Goal: Information Seeking & Learning: Learn about a topic

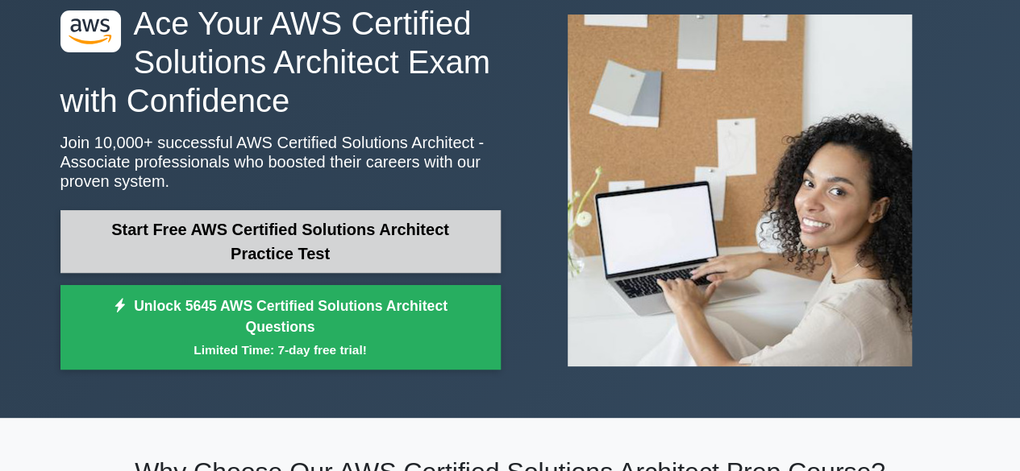
scroll to position [89, 0]
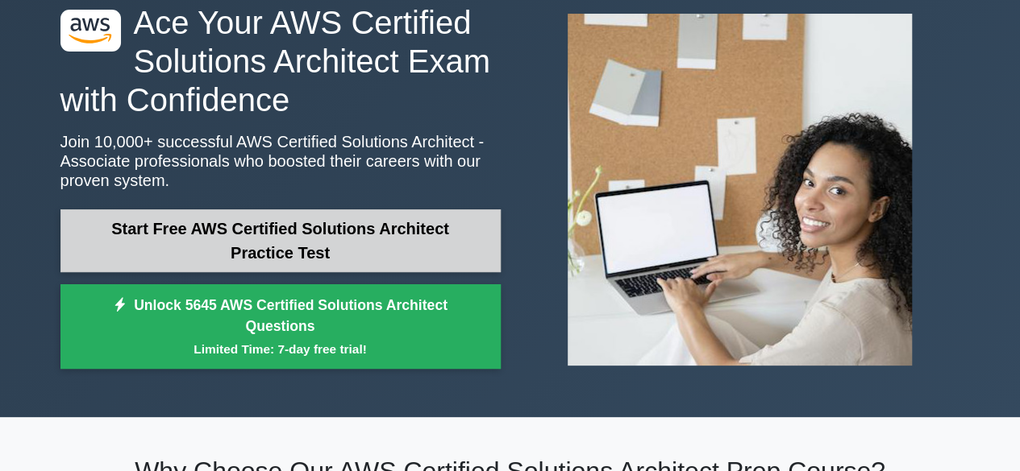
click at [321, 226] on link "Start Free AWS Certified Solutions Architect Practice Test" at bounding box center [280, 241] width 440 height 63
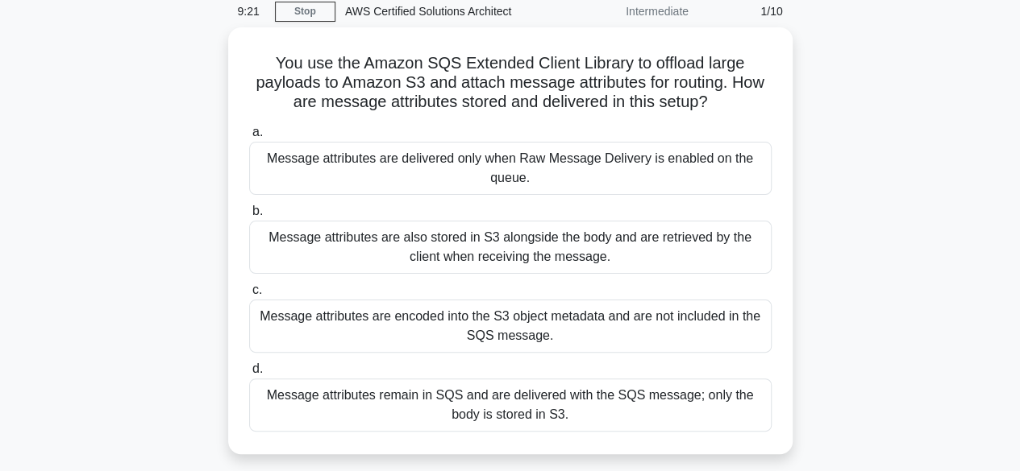
scroll to position [68, 0]
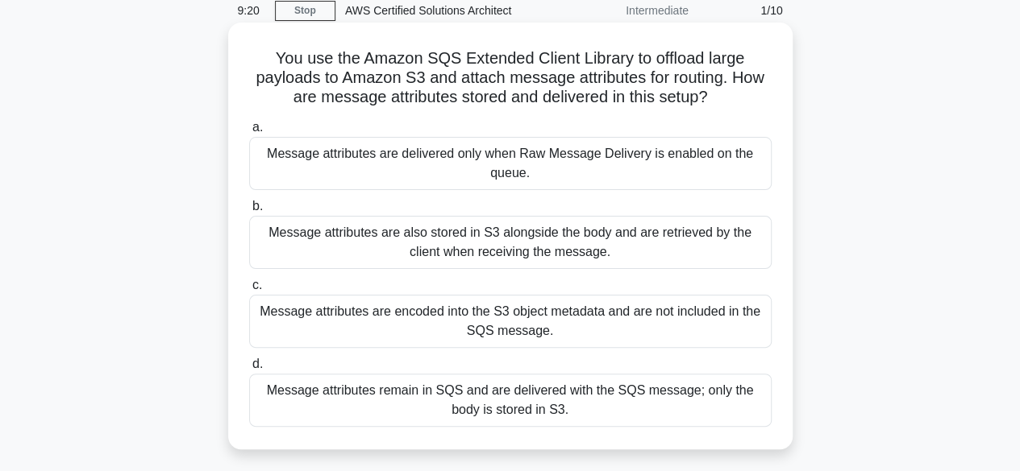
click at [548, 247] on div "Message attributes are also stored in S3 alongside the body and are retrieved b…" at bounding box center [510, 242] width 522 height 53
click at [249, 212] on input "b. Message attributes are also stored in S3 alongside the body and are retrieve…" at bounding box center [249, 206] width 0 height 10
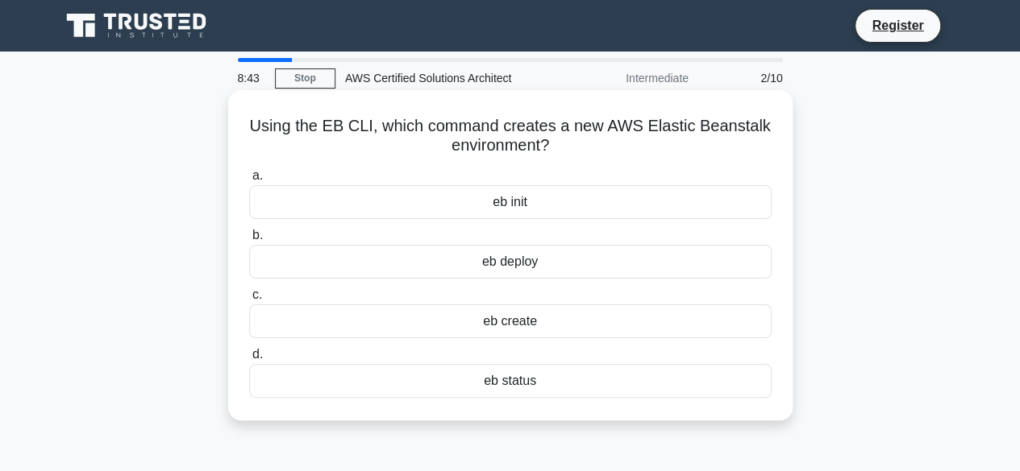
click at [575, 199] on div "eb init" at bounding box center [510, 202] width 522 height 34
click at [249, 181] on input "a. eb init" at bounding box center [249, 176] width 0 height 10
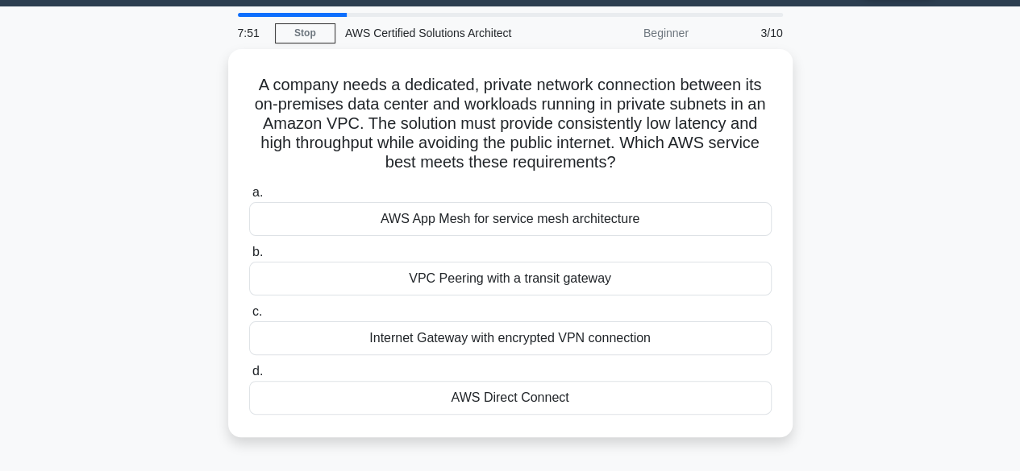
scroll to position [62, 0]
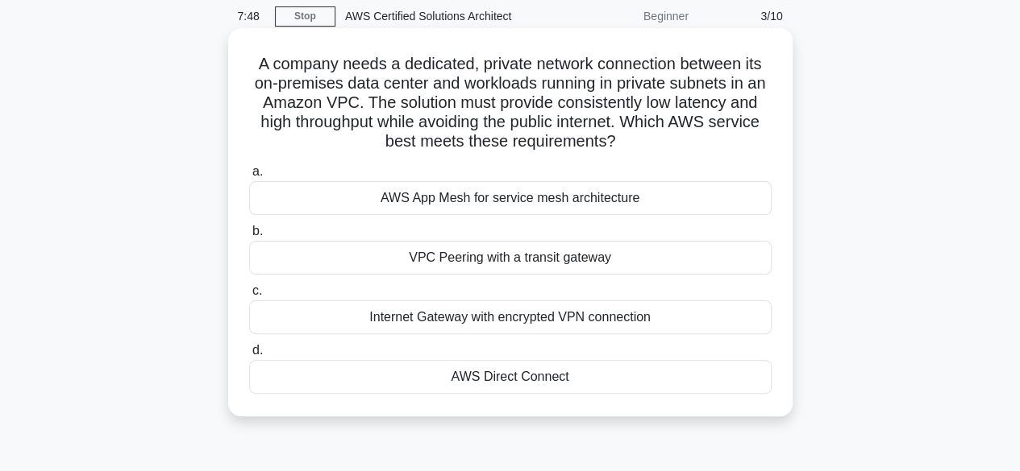
click at [554, 262] on div "VPC Peering with a transit gateway" at bounding box center [510, 258] width 522 height 34
click at [249, 237] on input "b. VPC Peering with a transit gateway" at bounding box center [249, 231] width 0 height 10
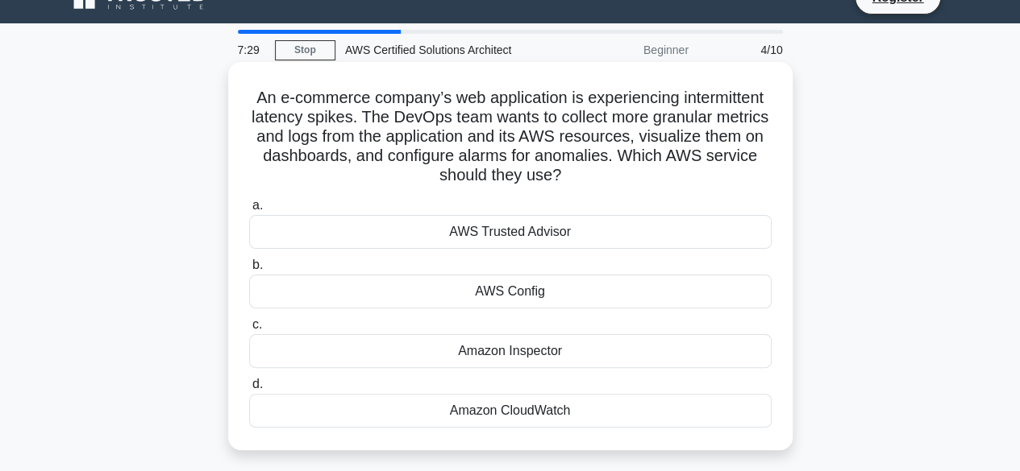
scroll to position [29, 0]
click at [554, 410] on div "Amazon CloudWatch" at bounding box center [510, 410] width 522 height 34
click at [249, 389] on input "d. Amazon CloudWatch" at bounding box center [249, 384] width 0 height 10
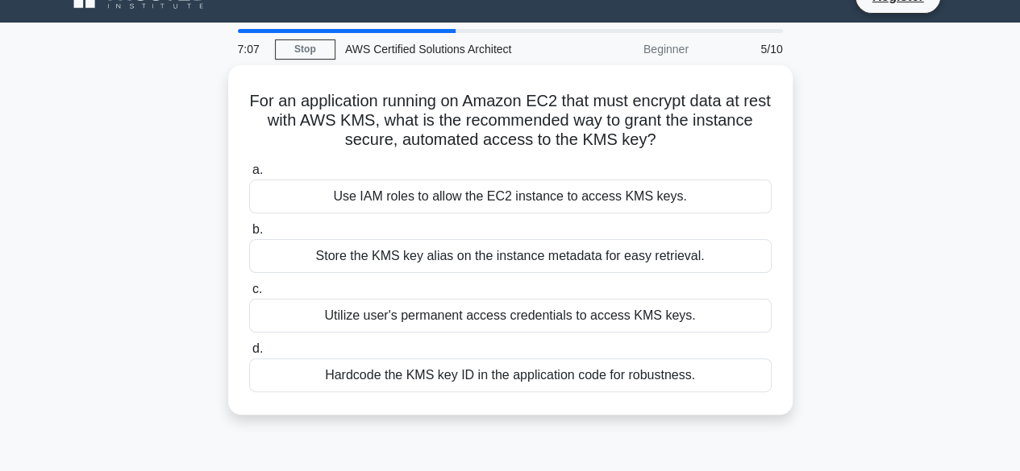
scroll to position [0, 0]
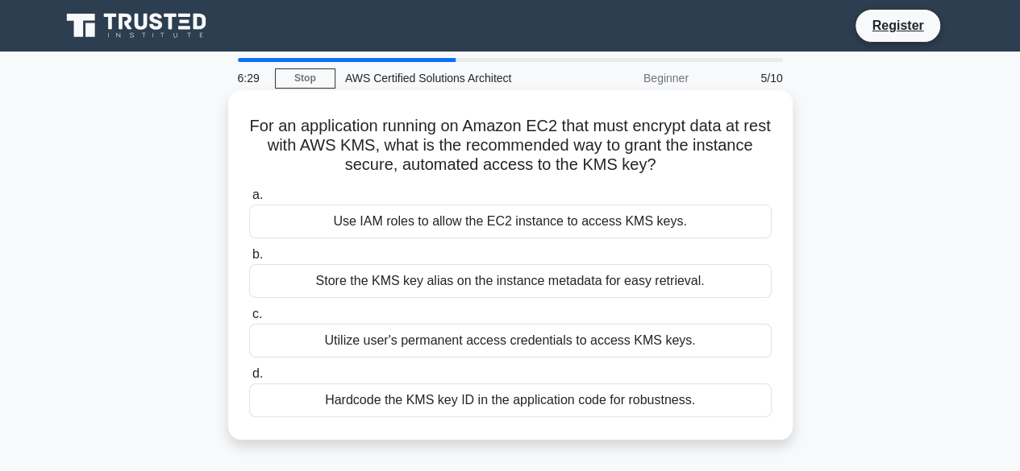
click at [496, 281] on div "Store the KMS key alias on the instance metadata for easy retrieval." at bounding box center [510, 281] width 522 height 34
click at [249, 260] on input "b. Store the KMS key alias on the instance metadata for easy retrieval." at bounding box center [249, 255] width 0 height 10
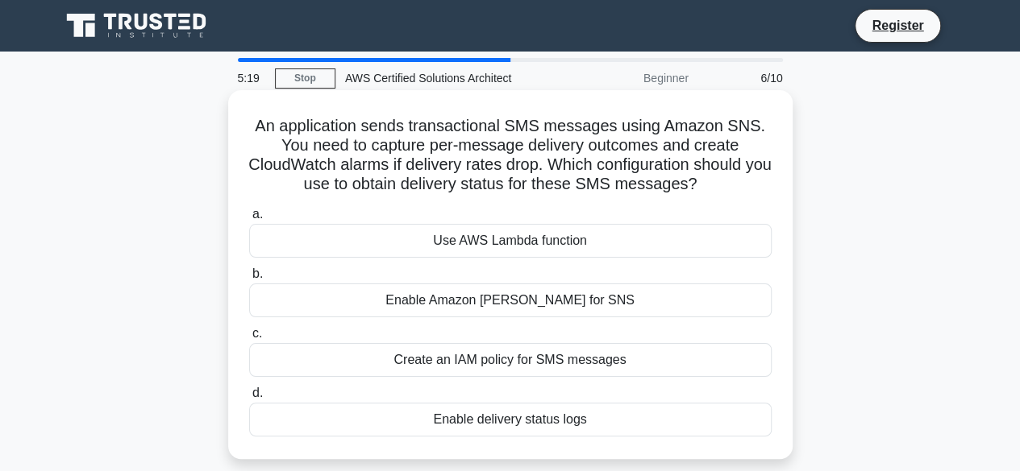
click at [559, 239] on div "Use AWS Lambda function" at bounding box center [510, 241] width 522 height 34
click at [249, 220] on input "a. Use AWS Lambda function" at bounding box center [249, 215] width 0 height 10
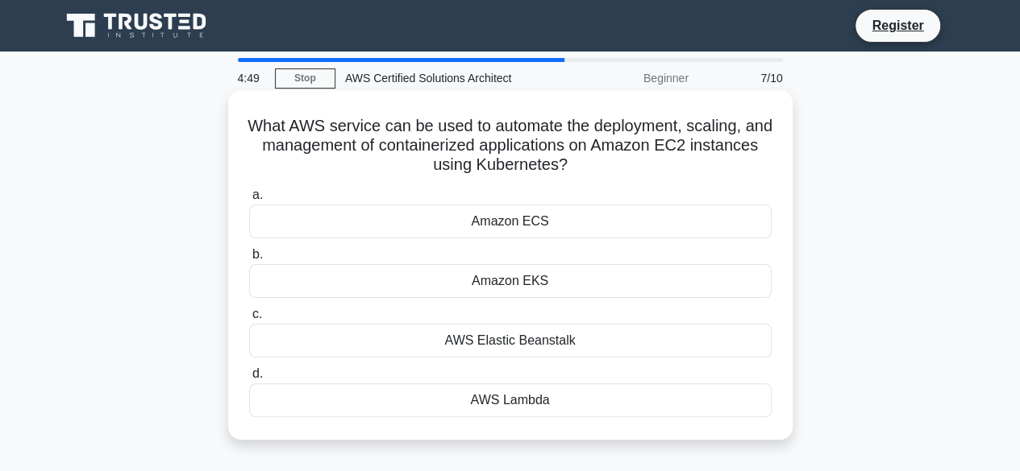
click at [534, 228] on div "Amazon ECS" at bounding box center [510, 222] width 522 height 34
click at [249, 201] on input "a. Amazon ECS" at bounding box center [249, 195] width 0 height 10
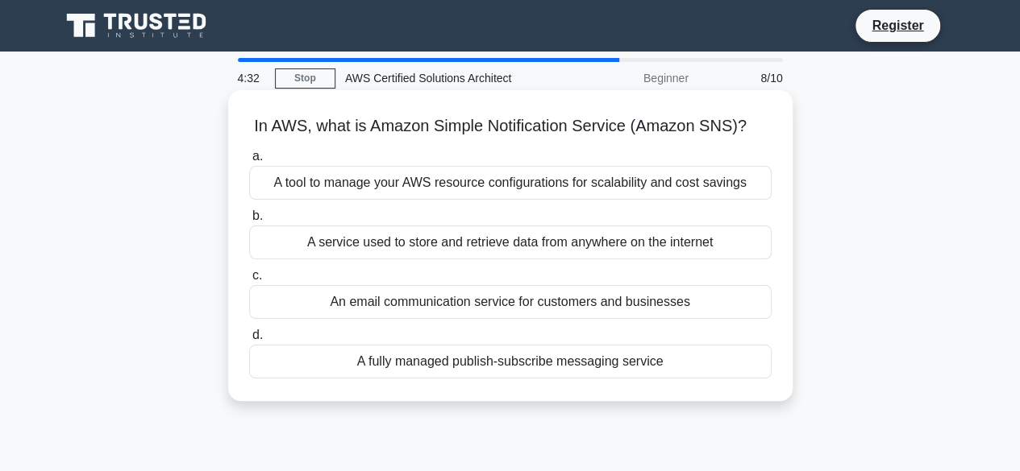
click at [460, 363] on div "A fully managed publish-subscribe messaging service" at bounding box center [510, 362] width 522 height 34
click at [249, 341] on input "d. A fully managed publish-subscribe messaging service" at bounding box center [249, 335] width 0 height 10
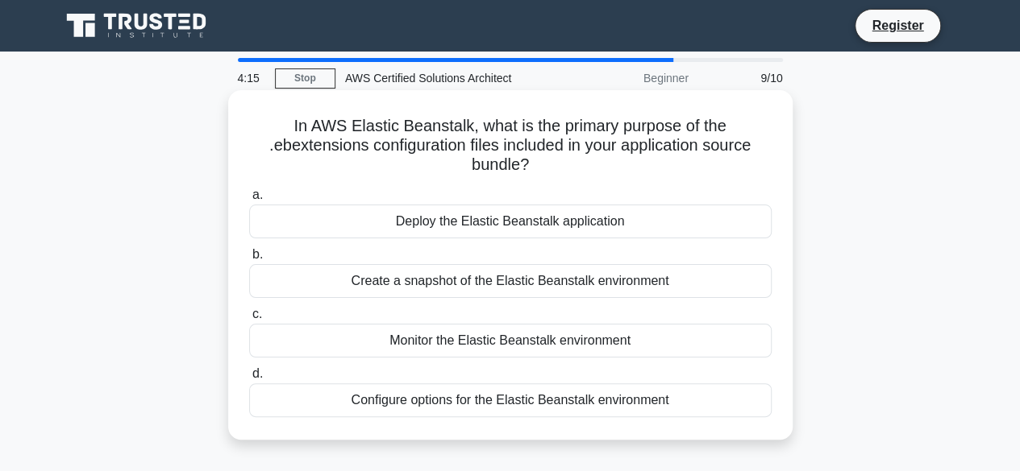
click at [467, 410] on div "Configure options for the Elastic Beanstalk environment" at bounding box center [510, 401] width 522 height 34
click at [249, 380] on input "d. Configure options for the Elastic Beanstalk environment" at bounding box center [249, 374] width 0 height 10
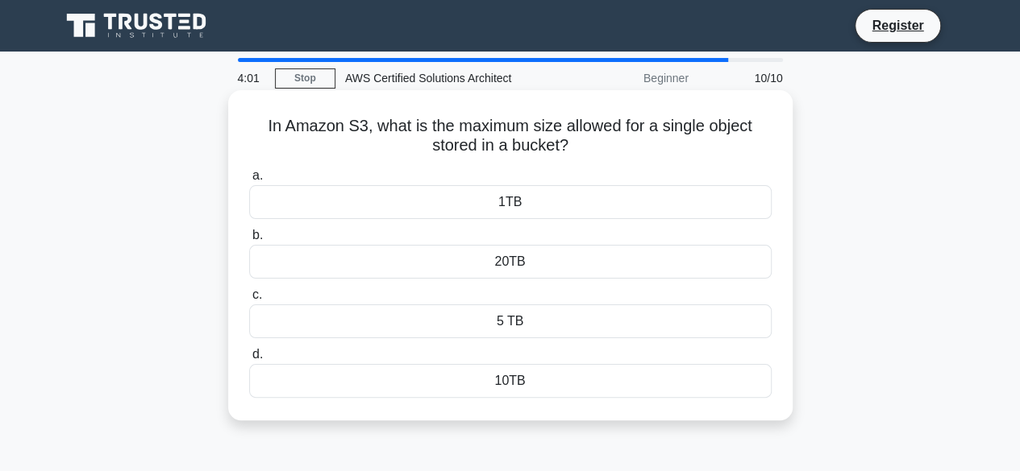
click at [534, 322] on div "5 TB" at bounding box center [510, 322] width 522 height 34
click at [249, 301] on input "c. 5 TB" at bounding box center [249, 295] width 0 height 10
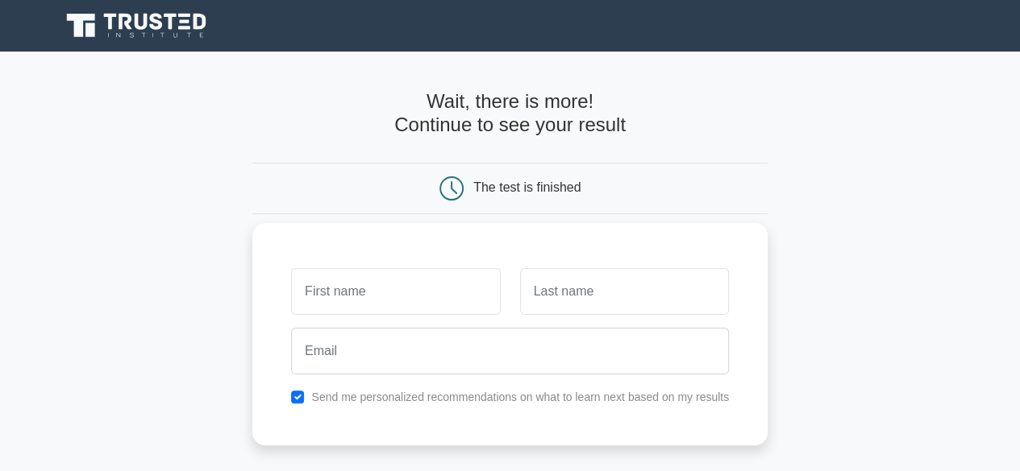
click at [418, 299] on input "text" at bounding box center [395, 291] width 209 height 47
type input "Kunal"
click at [567, 281] on input "text" at bounding box center [624, 291] width 209 height 47
type input "Aher"
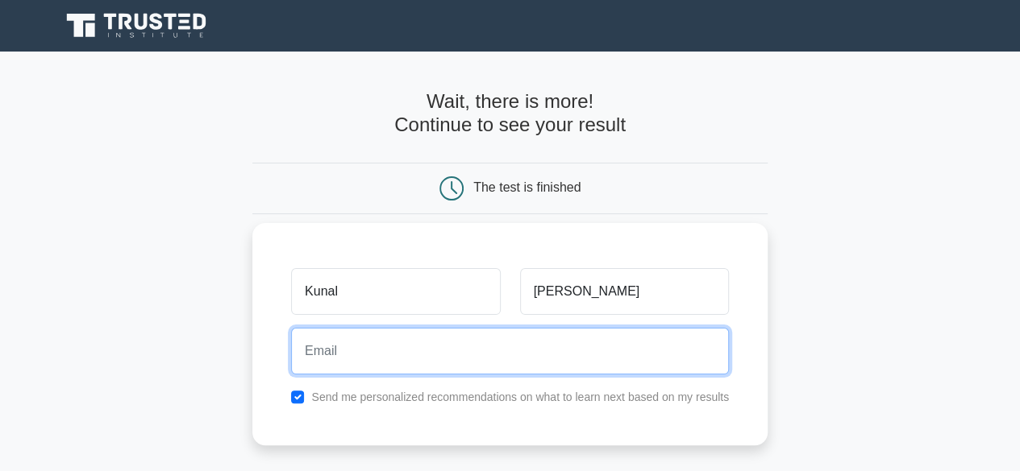
click at [479, 370] on input "email" at bounding box center [510, 351] width 438 height 47
type input "aherkunal06@gmail.com"
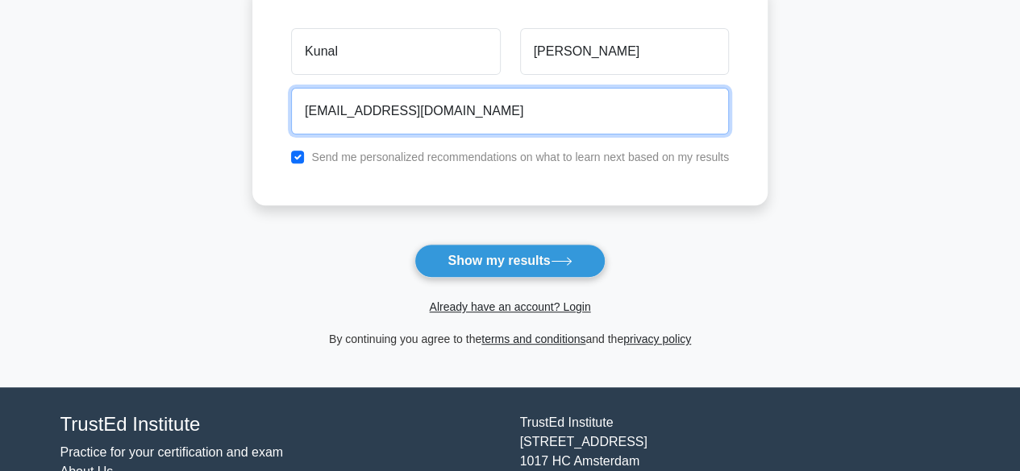
scroll to position [245, 0]
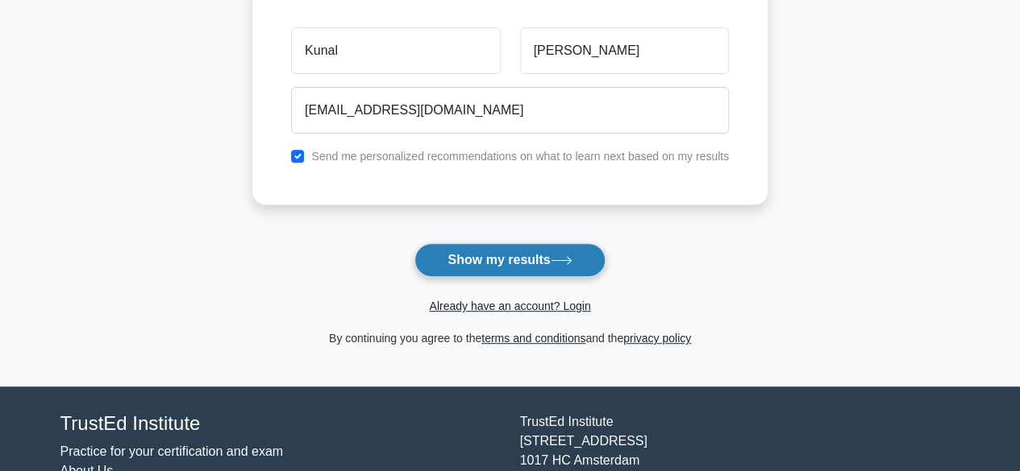
click at [514, 259] on button "Show my results" at bounding box center [509, 260] width 190 height 34
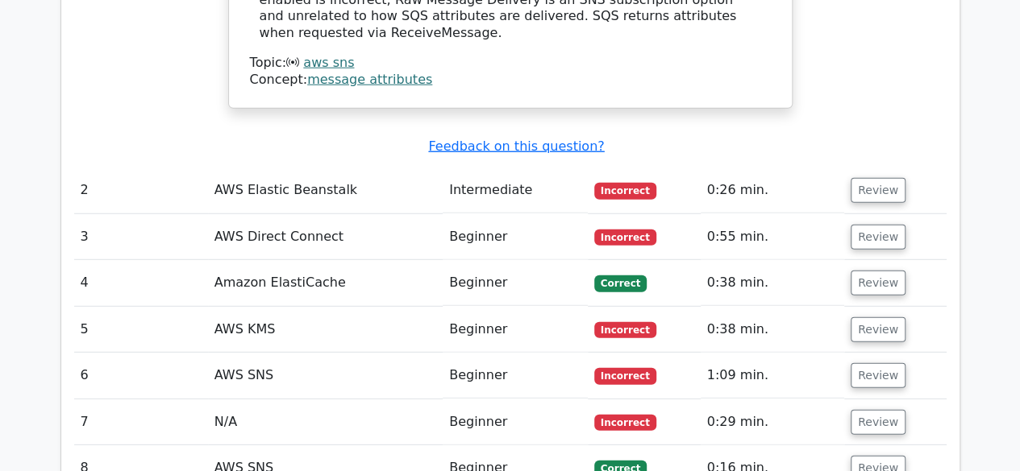
scroll to position [2101, 0]
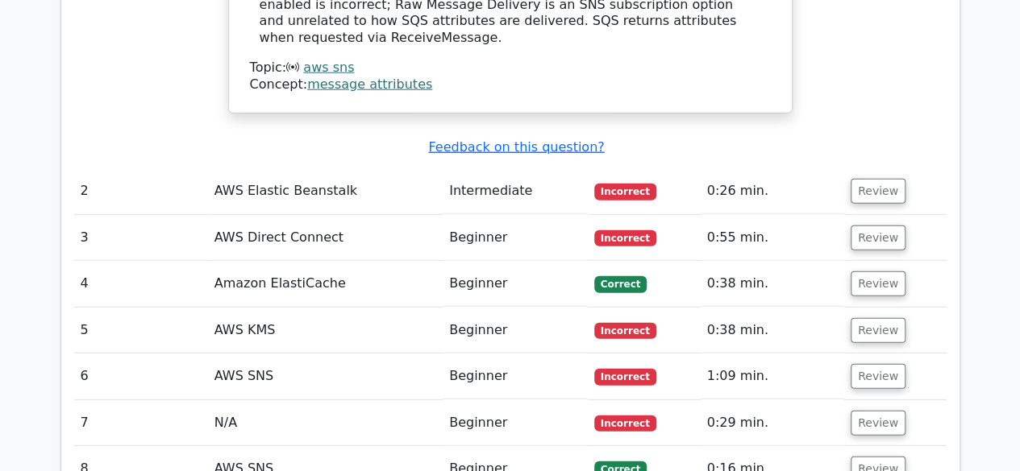
click at [482, 168] on td "Intermediate" at bounding box center [514, 191] width 145 height 46
click at [298, 168] on td "AWS Elastic Beanstalk" at bounding box center [325, 191] width 235 height 46
